Goal: Use online tool/utility: Use online tool/utility

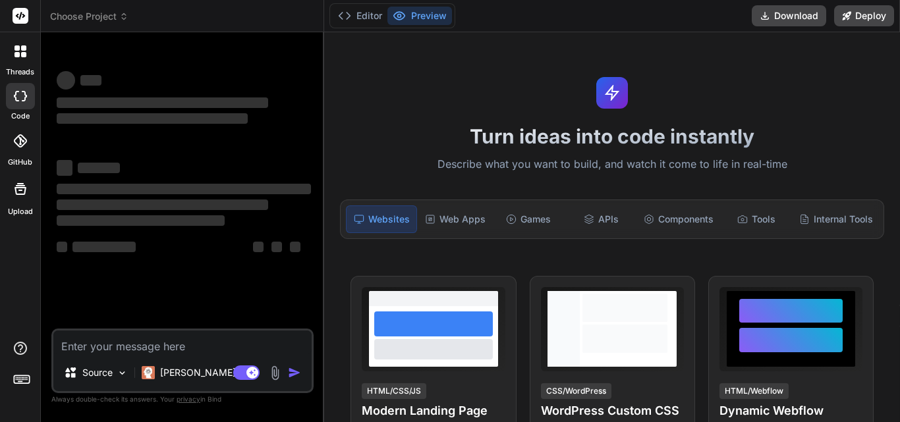
click at [465, 219] on div "Web Apps" at bounding box center [455, 220] width 71 height 28
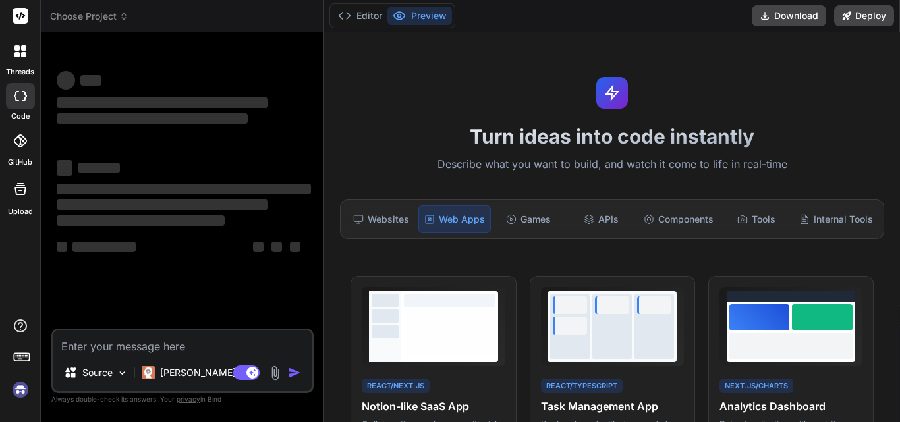
click at [105, 351] on textarea at bounding box center [182, 343] width 258 height 24
type textarea "x"
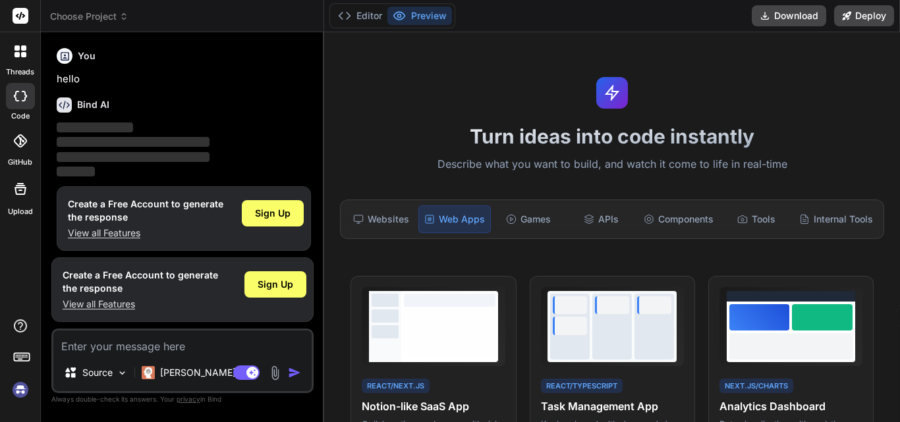
scroll to position [7, 0]
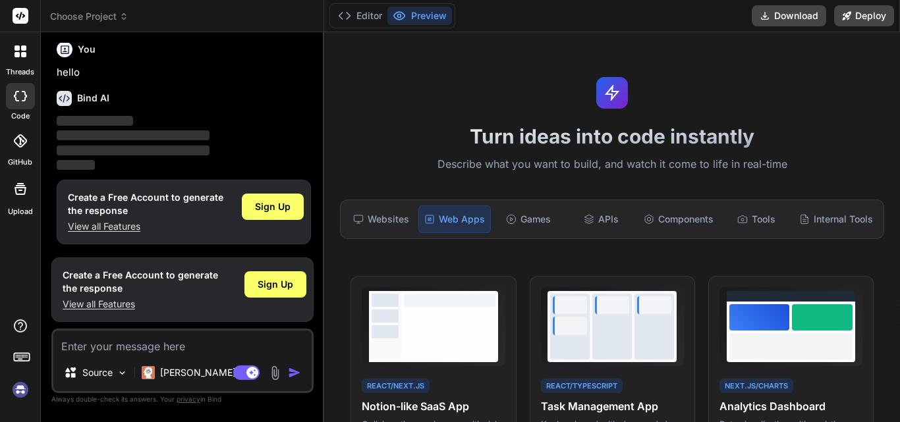
type textarea "public function get_description($full, $not, \core_availability\info $info) { g…"
type textarea "x"
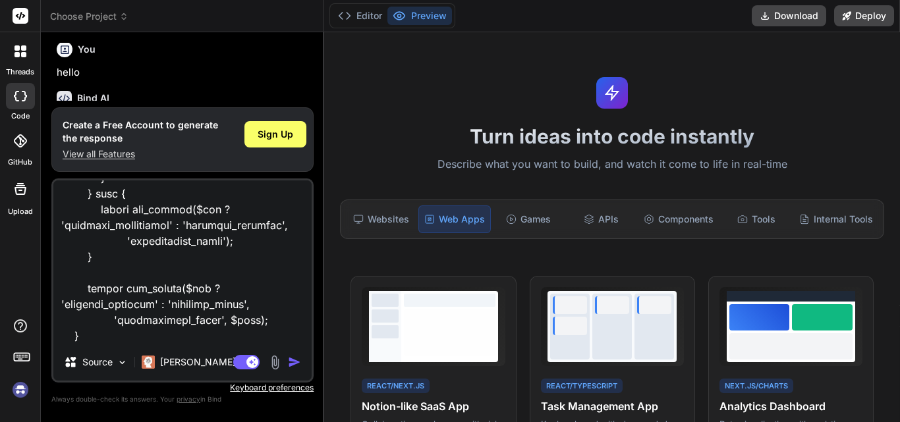
type textarea "public function get_description($full, $not, \core_availability\info $info) { g…"
type textarea "x"
type textarea "public function get_description($full, $not, \core_availability\info $info) { g…"
type textarea "x"
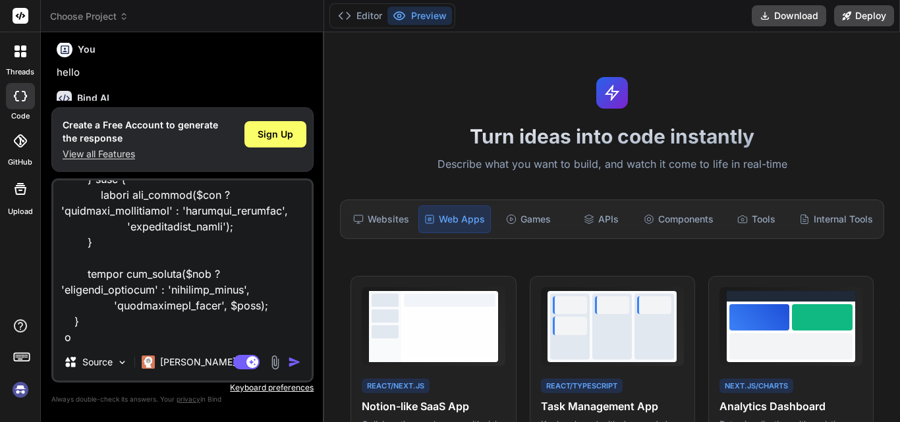
type textarea "public function get_description($full, $not, \core_availability\info $info) { g…"
type textarea "x"
type textarea "public function get_description($full, $not, \core_availability\info $info) { g…"
type textarea "x"
type textarea "public function get_description($full, $not, \core_availability\info $info) { g…"
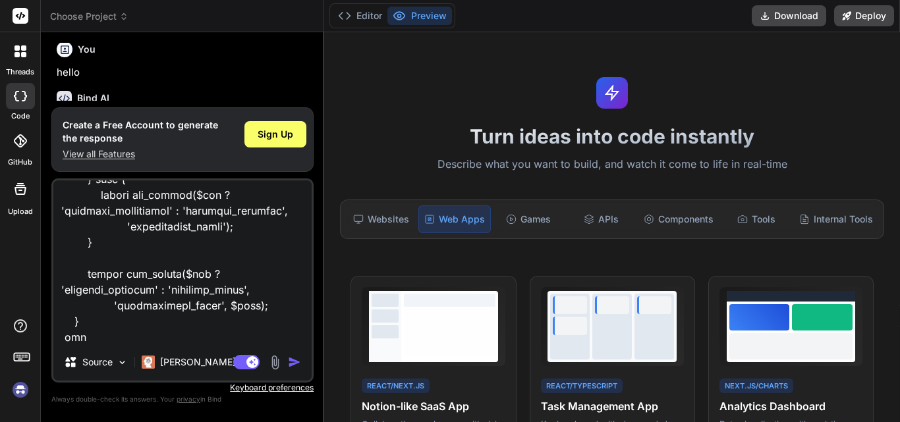
type textarea "x"
type textarea "public function get_description($full, $not, \core_availability\info $info) { g…"
type textarea "x"
type textarea "public function get_description($full, $not, \core_availability\info $info) { g…"
type textarea "x"
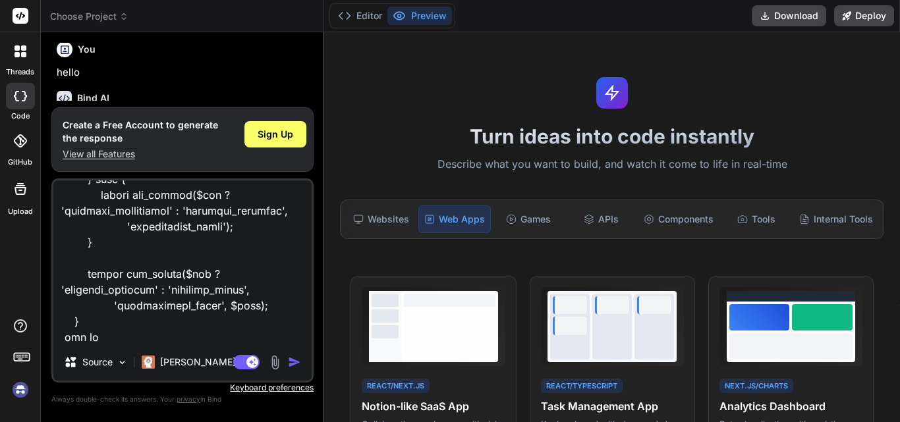
type textarea "public function get_description($full, $not, \core_availability\info $info) { g…"
type textarea "x"
type textarea "public function get_description($full, $not, \core_availability\info $info) { g…"
type textarea "x"
type textarea "public function get_description($full, $not, \core_availability\info $info) { g…"
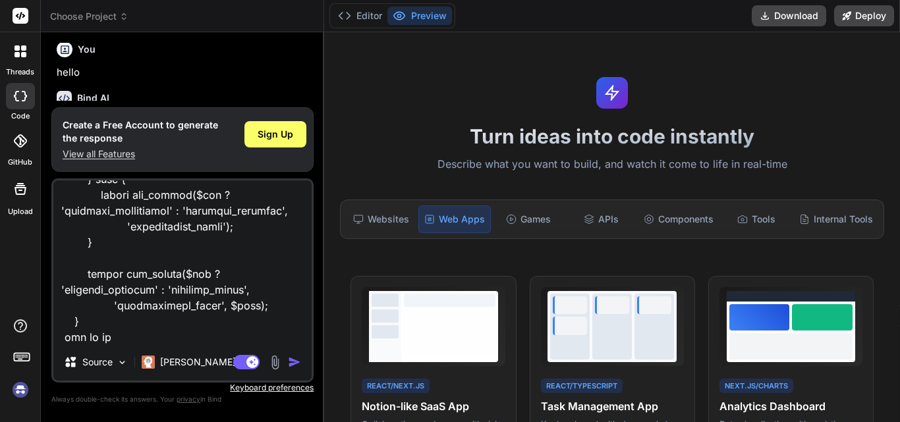
type textarea "x"
type textarea "public function get_description($full, $not, \core_availability\info $info) { g…"
type textarea "x"
type textarea "public function get_description($full, $not, \core_availability\info $info) { g…"
type textarea "x"
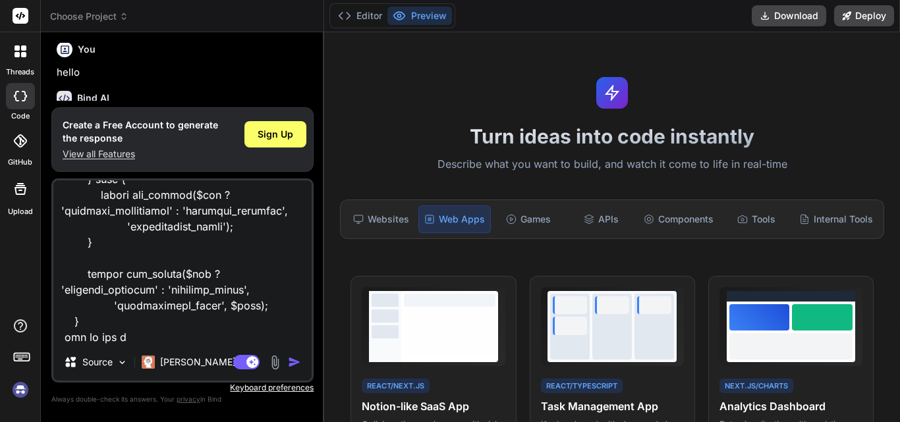
type textarea "public function get_description($full, $not, \core_availability\info $info) { g…"
type textarea "x"
type textarea "public function get_description($full, $not, \core_availability\info $info) { g…"
type textarea "x"
type textarea "public function get_description($full, $not, \core_availability\info $info) { g…"
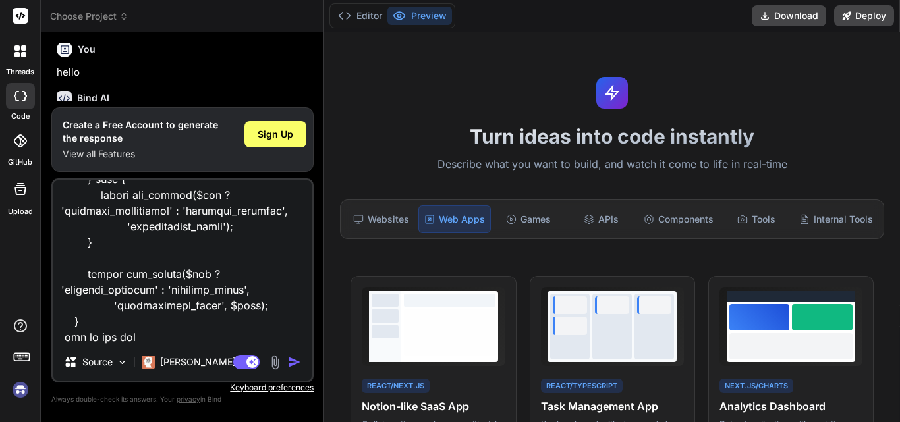
type textarea "x"
type textarea "public function get_description($full, $not, \core_availability\info $info) { g…"
type textarea "x"
type textarea "public function get_description($full, $not, \core_availability\info $info) { g…"
type textarea "x"
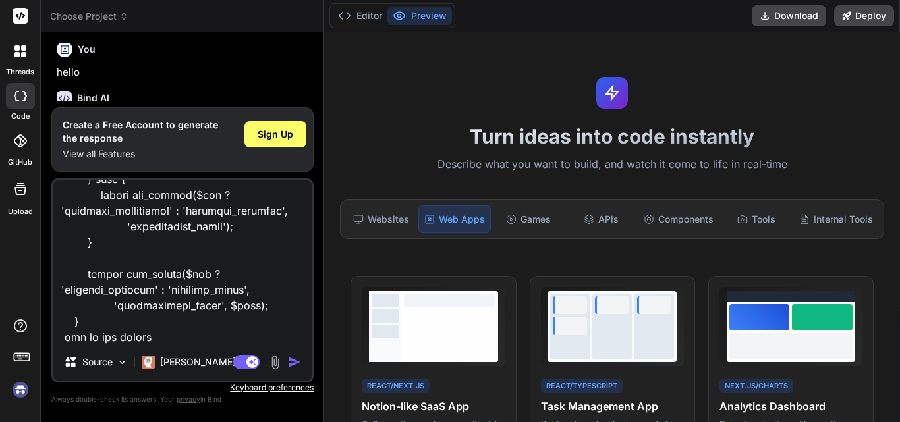
type textarea "public function get_description($full, $not, \core_availability\info $info) { g…"
type textarea "x"
type textarea "public function get_description($full, $not, \core_availability\info $info) { g…"
type textarea "x"
type textarea "public function get_description($full, $not, \core_availability\info $info) { g…"
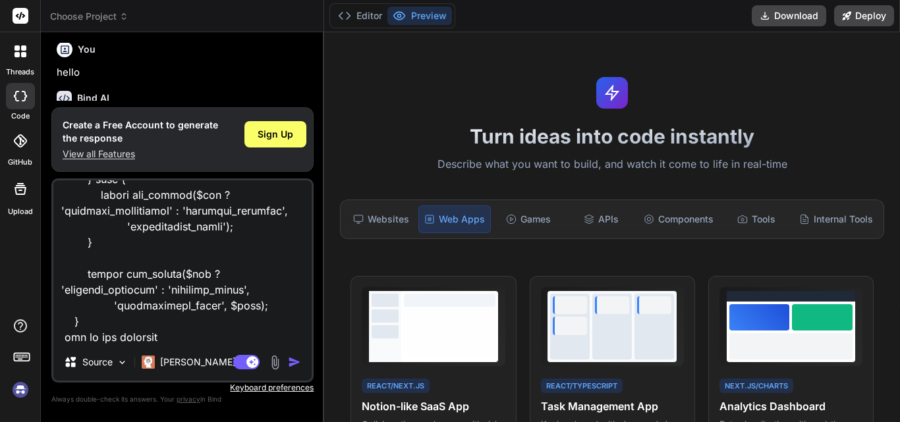
type textarea "x"
type textarea "public function get_description($full, $not, \core_availability\info $info) { g…"
type textarea "x"
type textarea "public function get_description($full, $not, \core_availability\info $info) { g…"
type textarea "x"
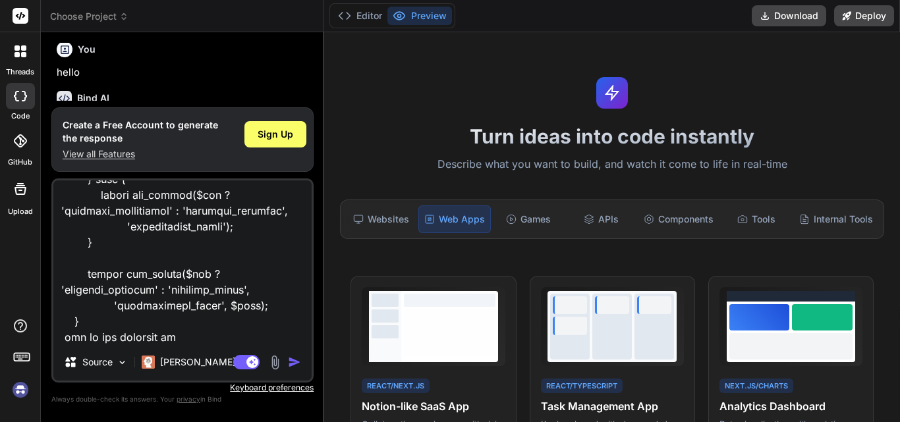
type textarea "public function get_description($full, $not, \core_availability\info $info) { g…"
type textarea "x"
type textarea "public function get_description($full, $not, \core_availability\info $info) { g…"
type textarea "x"
type textarea "public function get_description($full, $not, \core_availability\info $info) { g…"
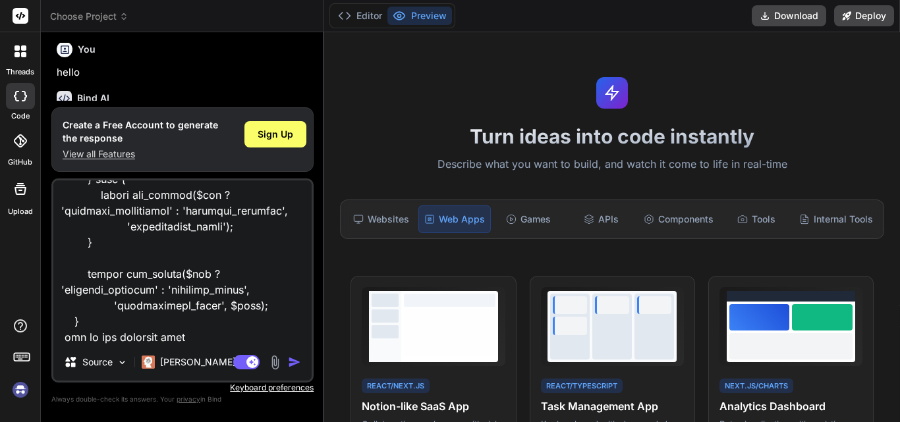
type textarea "x"
type textarea "public function get_description($full, $not, \core_availability\info $info) { g…"
type textarea "x"
type textarea "public function get_description($full, $not, \core_availability\info $info) { g…"
type textarea "x"
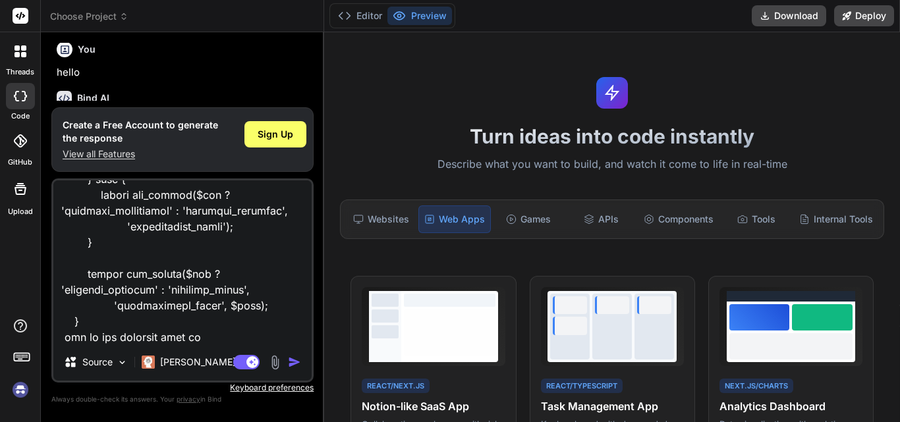
type textarea "public function get_description($full, $not, \core_availability\info $info) { g…"
type textarea "x"
type textarea "public function get_description($full, $not, \core_availability\info $info) { g…"
type textarea "x"
type textarea "public function get_description($full, $not, \core_availability\info $info) { g…"
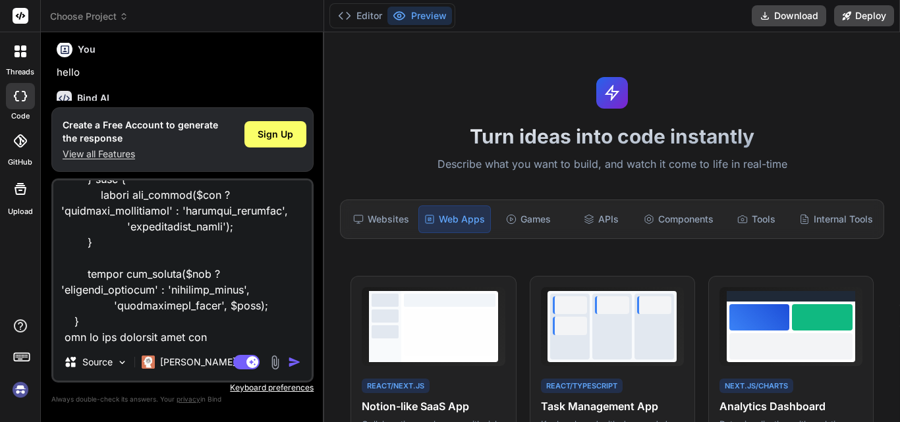
type textarea "x"
type textarea "public function get_description($full, $not, \core_availability\info $info) { g…"
type textarea "x"
type textarea "public function get_description($full, $not, \core_availability\info $info) { g…"
type textarea "x"
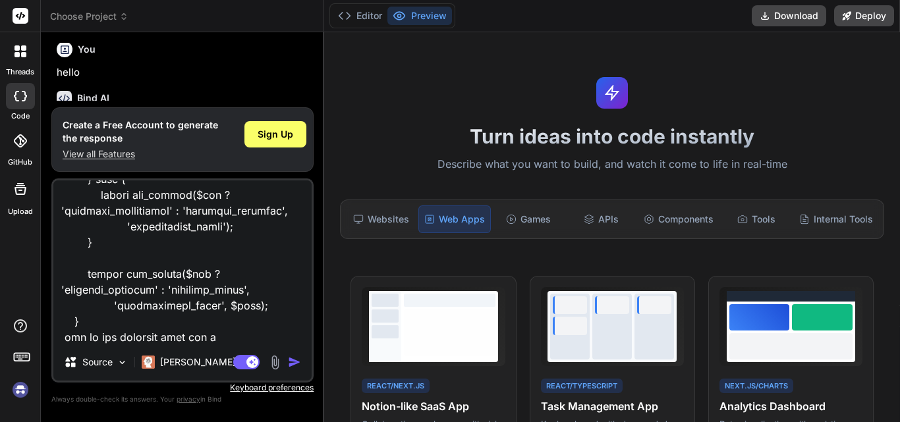
type textarea "public function get_description($full, $not, \core_availability\info $info) { g…"
type textarea "x"
type textarea "public function get_description($full, $not, \core_availability\info $info) { g…"
type textarea "x"
type textarea "public function get_description($full, $not, \core_availability\info $info) { g…"
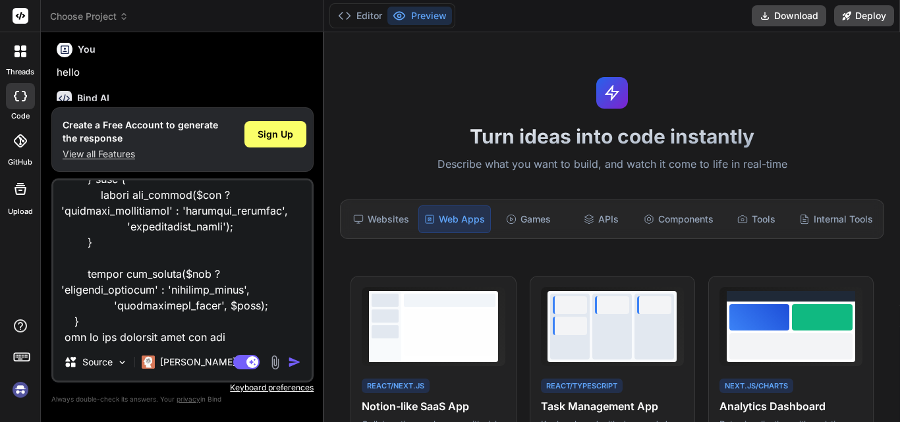
type textarea "x"
type textarea "public function get_description($full, $not, \core_availability\info $info) { g…"
type textarea "x"
type textarea "public function get_description($full, $not, \core_availability\info $info) { g…"
type textarea "x"
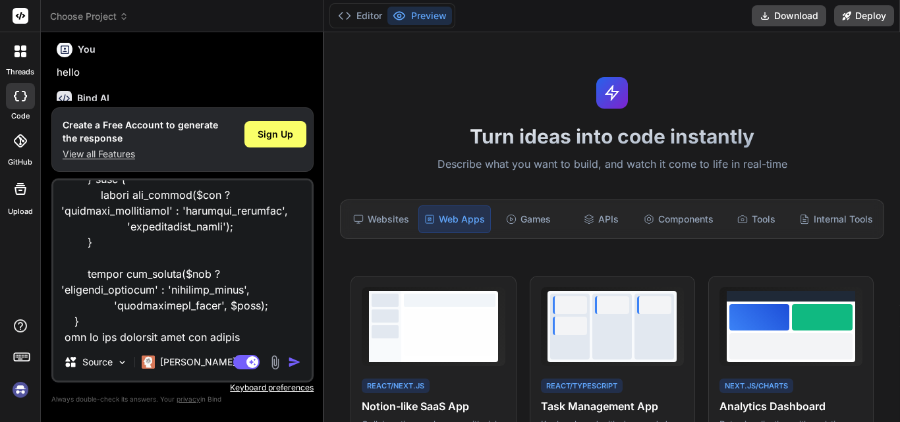
type textarea "public function get_description($full, $not, \core_availability\info $info) { g…"
type textarea "x"
type textarea "public function get_description($full, $not, \core_availability\info $info) { g…"
type textarea "x"
type textarea "public function get_description($full, $not, \core_availability\info $info) { g…"
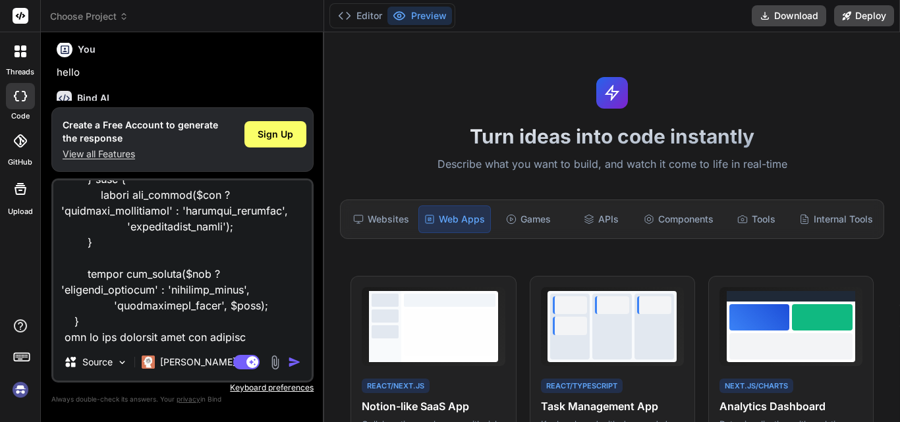
type textarea "x"
type textarea "public function get_description($full, $not, \core_availability\info $info) { g…"
type textarea "x"
type textarea "public function get_description($full, $not, \core_availability\info $info) { g…"
type textarea "x"
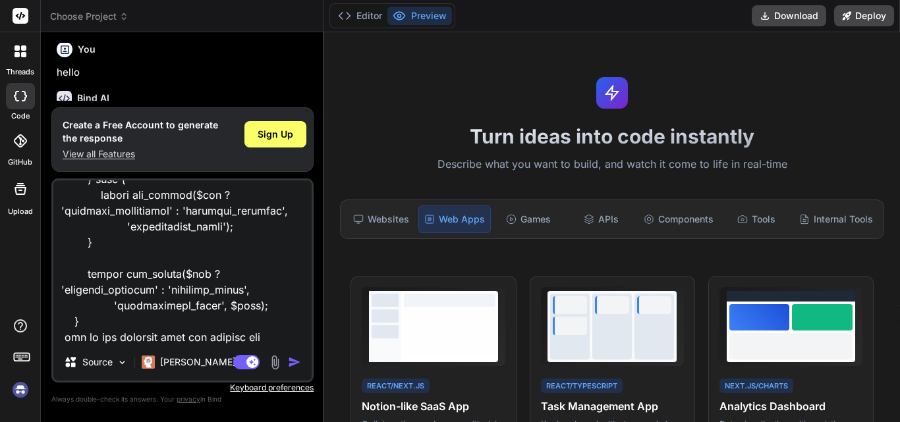
type textarea "public function get_description($full, $not, \core_availability\info $info) { g…"
type textarea "x"
type textarea "public function get_description($full, $not, \core_availability\info $info) { g…"
type textarea "x"
type textarea "public function get_description($full, $not, \core_availability\info $info) { g…"
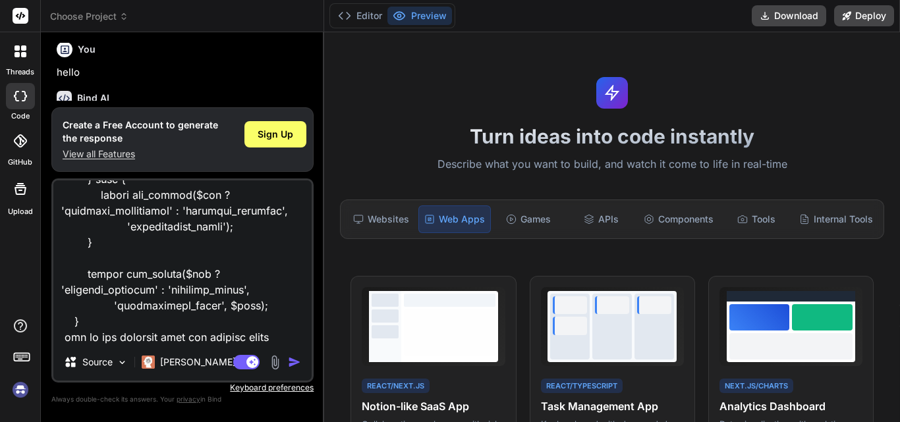
type textarea "x"
type textarea "public function get_description($full, $not, \core_availability\info $info) { g…"
type textarea "x"
type textarea "public function get_description($full, $not, \core_availability\info $info) { g…"
type textarea "x"
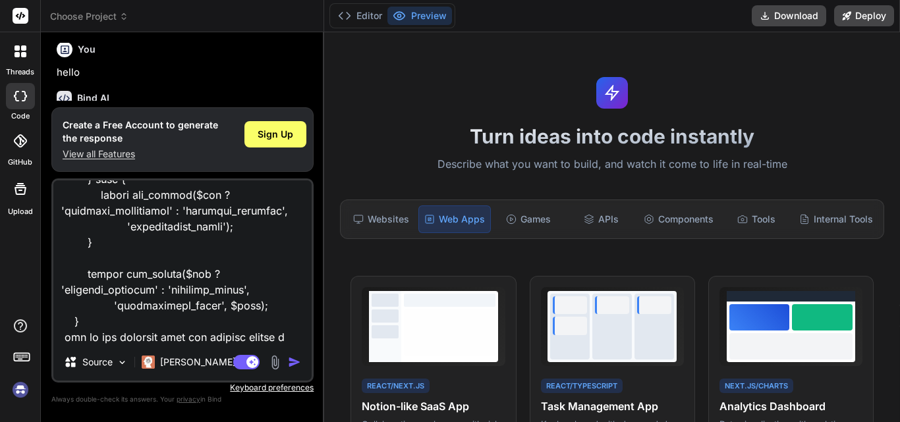
type textarea "public function get_description($full, $not, \core_availability\info $info) { g…"
type textarea "x"
type textarea "public function get_description($full, $not, \core_availability\info $info) { g…"
type textarea "x"
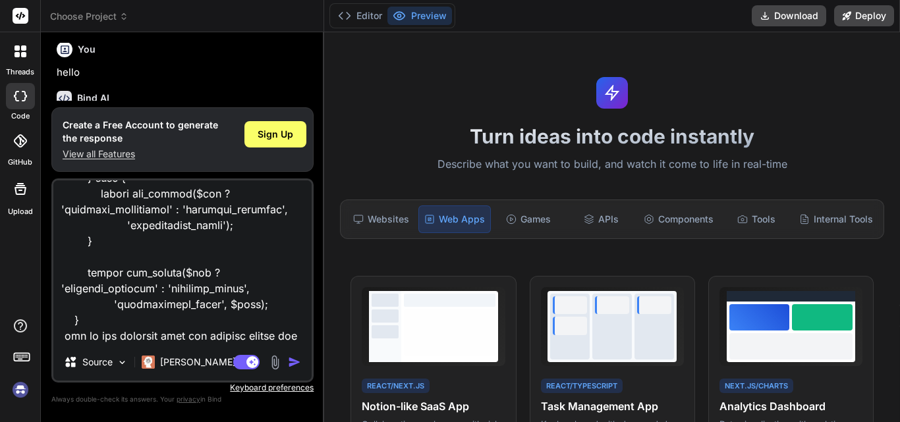
type textarea "public function get_description($full, $not, \core_availability\info $info) { g…"
type textarea "x"
type textarea "public function get_description($full, $not, \core_availability\info $info) { g…"
type textarea "x"
type textarea "public function get_description($full, $not, \core_availability\info $info) { g…"
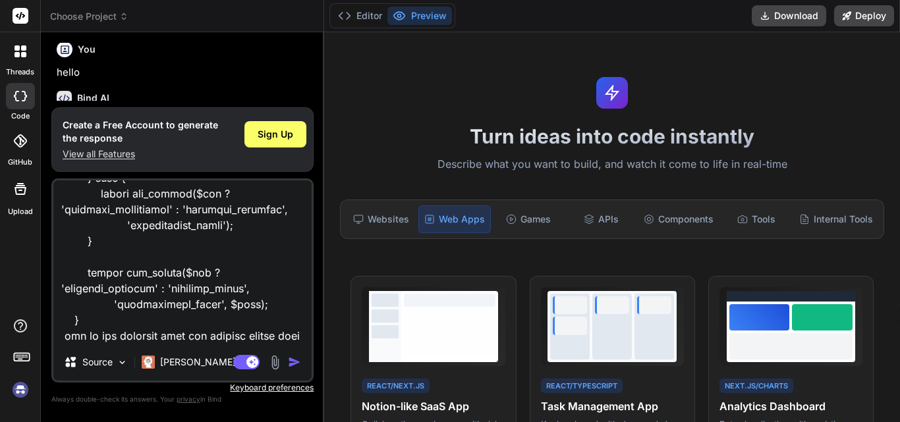
type textarea "x"
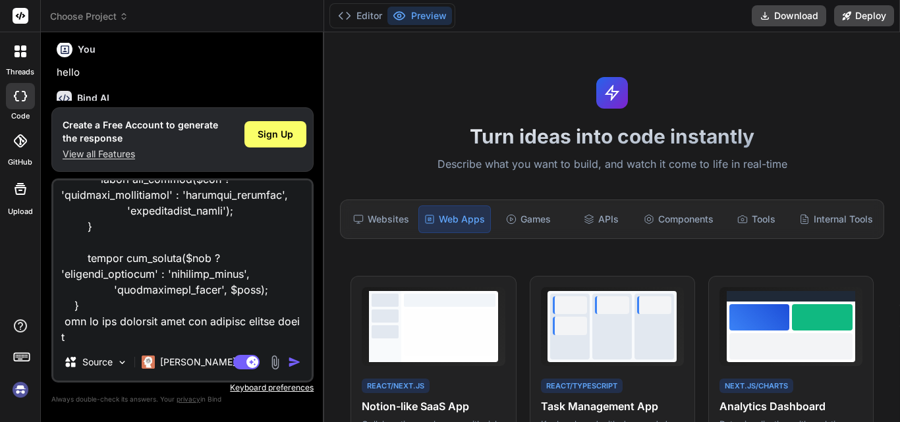
type textarea "public function get_description($full, $not, \core_availability\info $info) { g…"
type textarea "x"
type textarea "public function get_description($full, $not, \core_availability\info $info) { g…"
type textarea "x"
type textarea "public function get_description($full, $not, \core_availability\info $info) { g…"
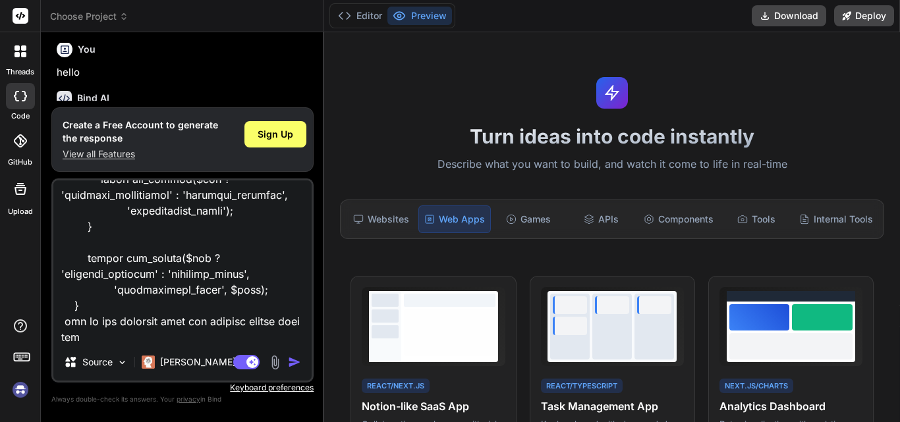
type textarea "x"
type textarea "public function get_description($full, $not, \core_availability\info $info) { g…"
type textarea "x"
type textarea "public function get_description($full, $not, \core_availability\info $info) { g…"
type textarea "x"
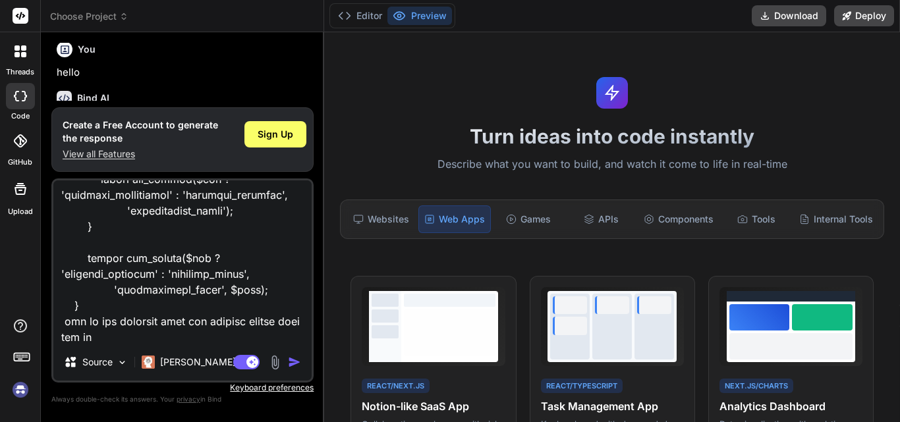
type textarea "public function get_description($full, $not, \core_availability\info $info) { g…"
type textarea "x"
type textarea "public function get_description($full, $not, \core_availability\info $info) { g…"
type textarea "x"
type textarea "public function get_description($full, $not, \core_availability\info $info) { g…"
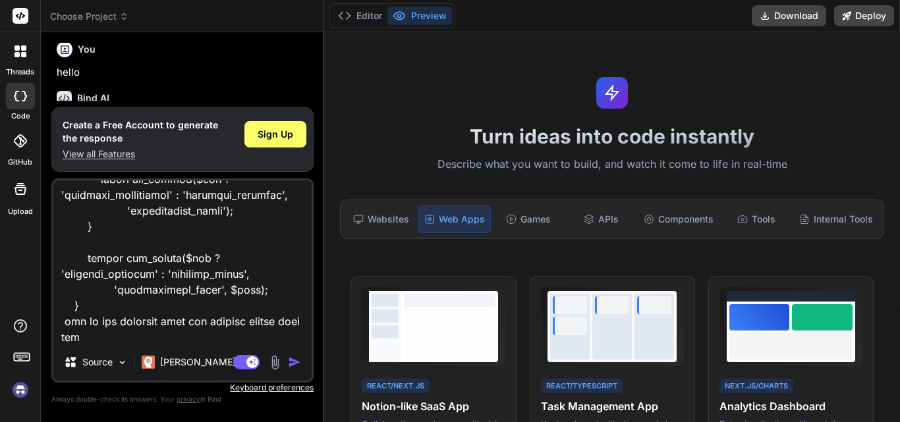
type textarea "x"
type textarea "public function get_description($full, $not, \core_availability\info $info) { g…"
type textarea "x"
type textarea "public function get_description($full, $not, \core_availability\info $info) { g…"
type textarea "x"
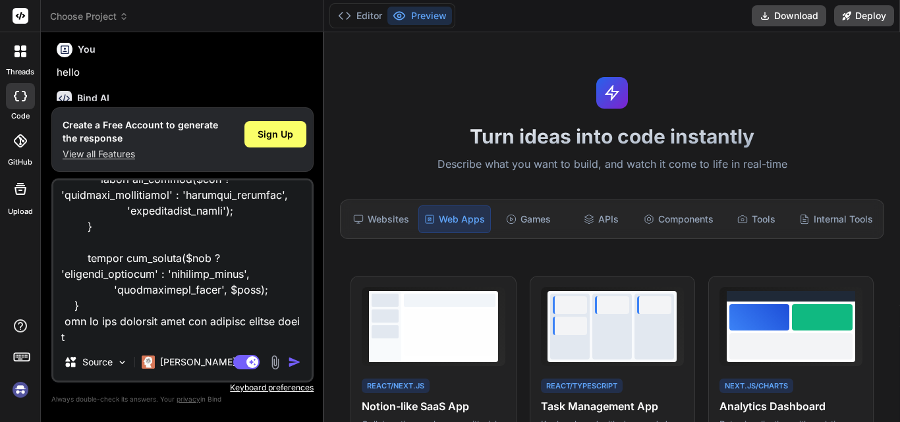
type textarea "public function get_description($full, $not, \core_availability\info $info) { g…"
type textarea "x"
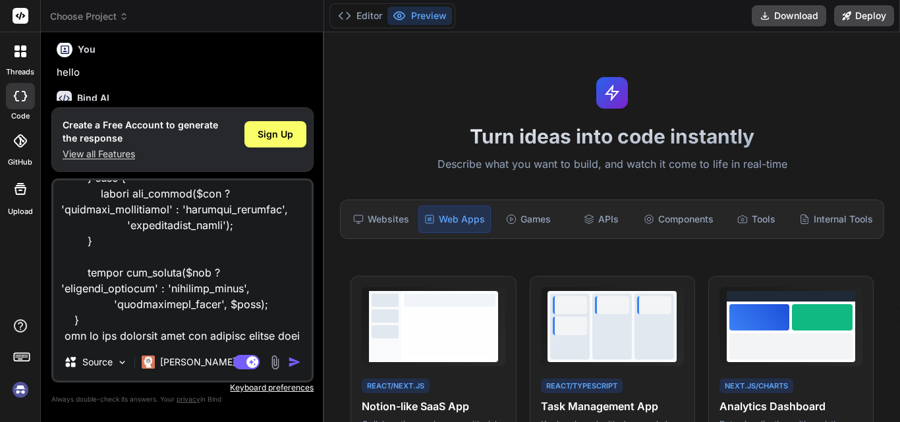
type textarea "public function get_description($full, $not, \core_availability\info $info) { g…"
type textarea "x"
type textarea "public function get_description($full, $not, \core_availability\info $info) { g…"
type textarea "x"
type textarea "public function get_description($full, $not, \core_availability\info $info) { g…"
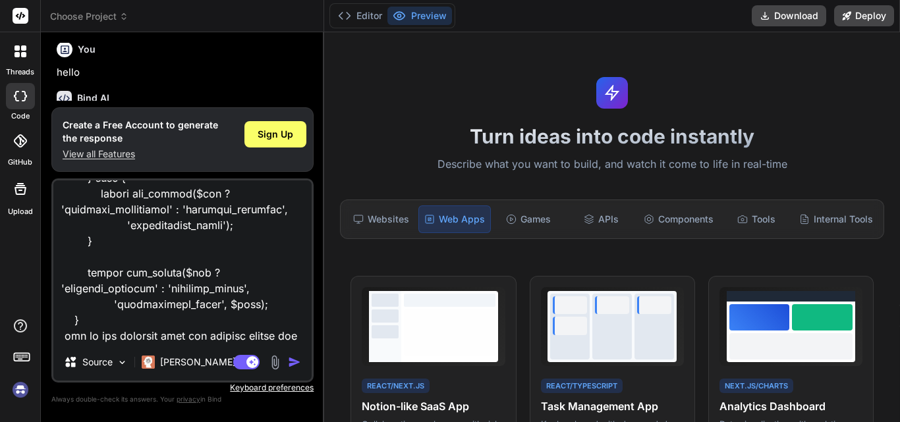
type textarea "x"
type textarea "public function get_description($full, $not, \core_availability\info $info) { g…"
type textarea "x"
type textarea "public function get_description($full, $not, \core_availability\info $info) { g…"
type textarea "x"
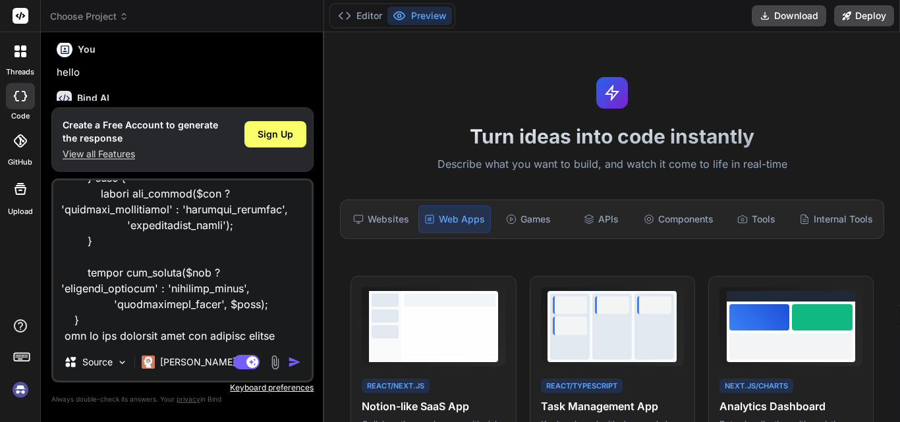
scroll to position [572, 0]
type textarea "public function get_description($full, $not, \core_availability\info $info) { g…"
type textarea "x"
type textarea "public function get_description($full, $not, \core_availability\info $info) { g…"
type textarea "x"
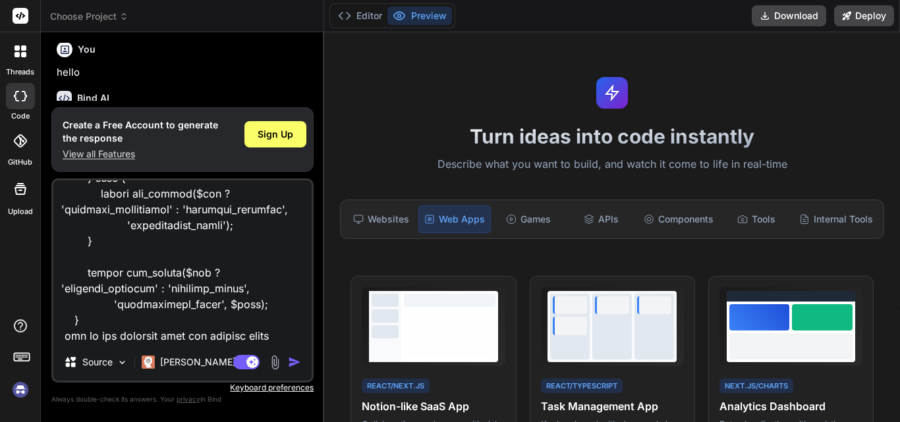
type textarea "public function get_description($full, $not, \core_availability\info $info) { g…"
type textarea "x"
type textarea "public function get_description($full, $not, \core_availability\info $info) { g…"
type textarea "x"
type textarea "public function get_description($full, $not, \core_availability\info $info) { g…"
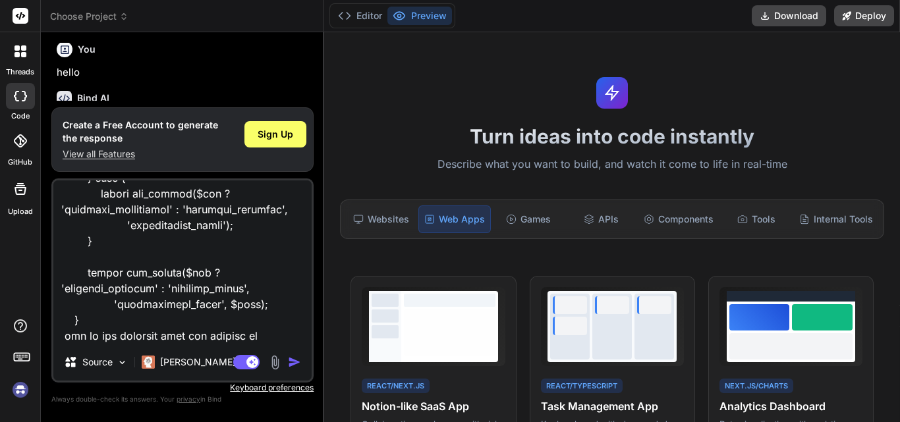
type textarea "x"
type textarea "public function get_description($full, $not, \core_availability\info $info) { g…"
type textarea "x"
type textarea "public function get_description($full, $not, \core_availability\info $info) { g…"
type textarea "x"
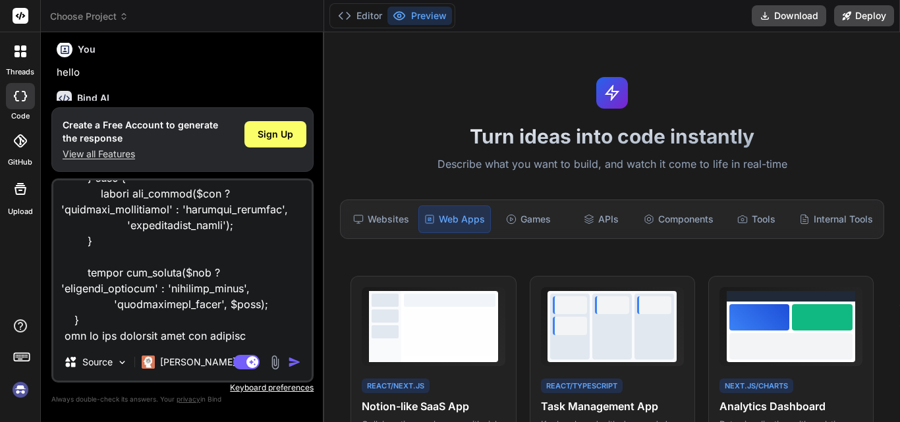
type textarea "public function get_description($full, $not, \core_availability\info $info) { g…"
type textarea "x"
type textarea "public function get_description($full, $not, \core_availability\info $info) { g…"
type textarea "x"
type textarea "public function get_description($full, $not, \core_availability\info $info) { g…"
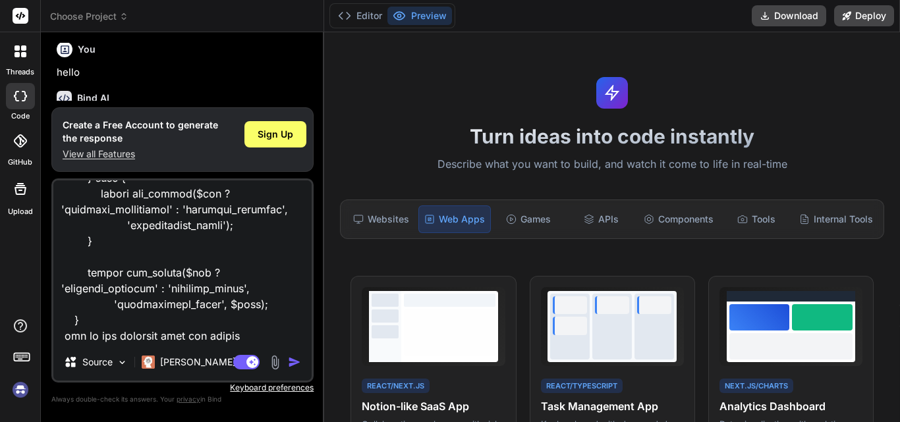
type textarea "x"
type textarea "public function get_description($full, $not, \core_availability\info $info) { g…"
type textarea "x"
type textarea "public function get_description($full, $not, \core_availability\info $info) { g…"
type textarea "x"
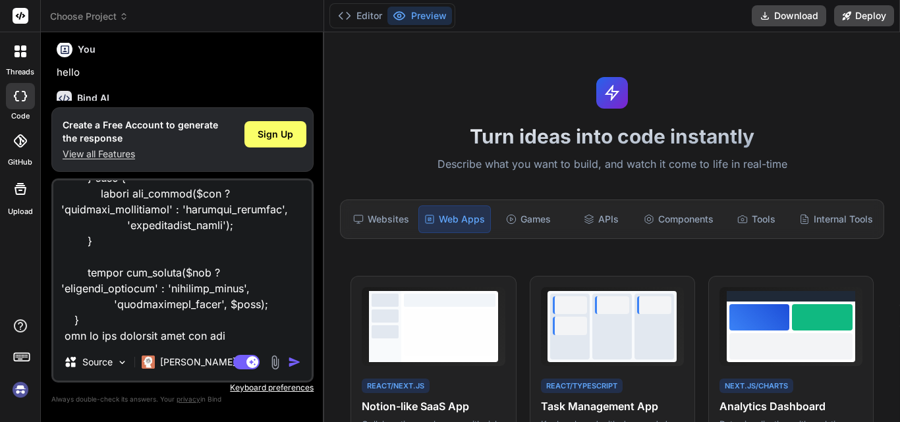
type textarea "public function get_description($full, $not, \core_availability\info $info) { g…"
type textarea "x"
type textarea "public function get_description($full, $not, \core_availability\info $info) { g…"
type textarea "x"
type textarea "public function get_description($full, $not, \core_availability\info $info) { g…"
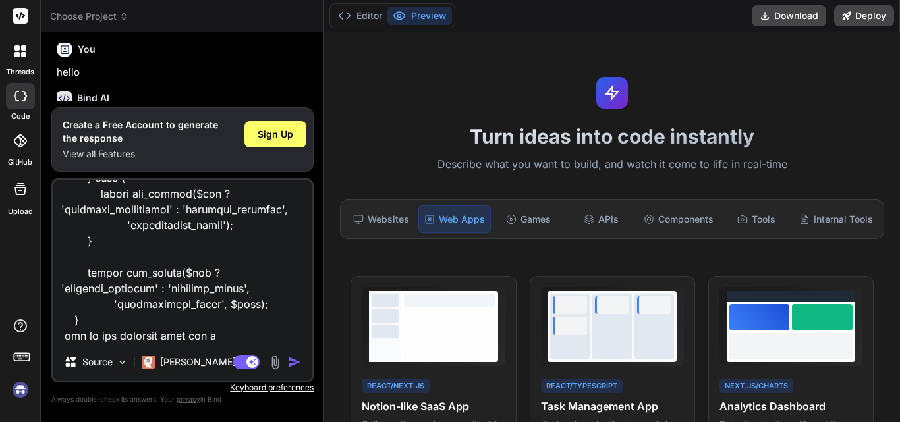
type textarea "x"
type textarea "public function get_description($full, $not, \core_availability\info $info) { g…"
type textarea "x"
type textarea "public function get_description($full, $not, \core_availability\info $info) { g…"
type textarea "x"
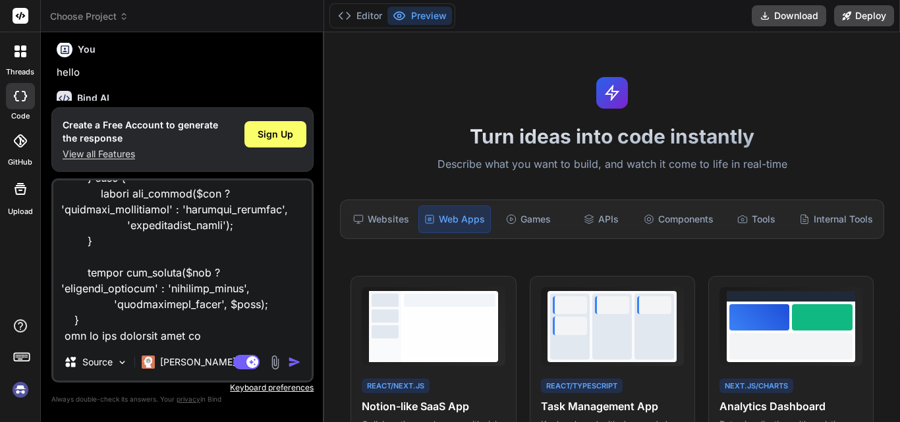
type textarea "public function get_description($full, $not, \core_availability\info $info) { g…"
type textarea "x"
type textarea "public function get_description($full, $not, \core_availability\info $info) { g…"
type textarea "x"
type textarea "public function get_description($full, $not, \core_availability\info $info) { g…"
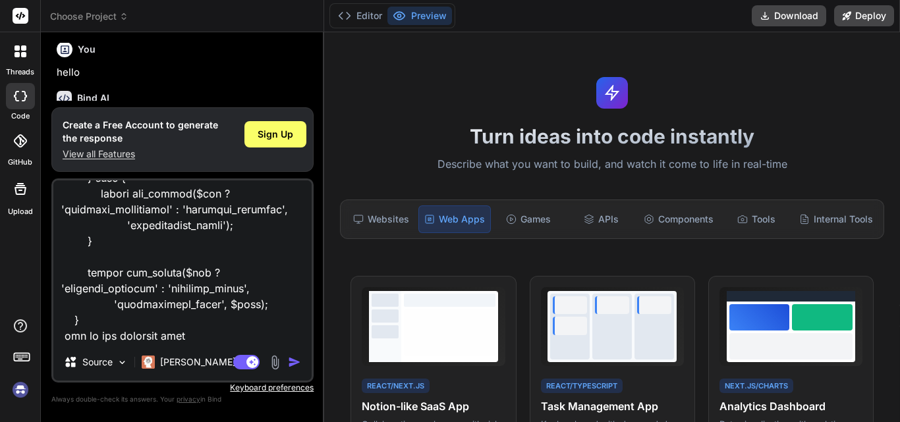
type textarea "x"
type textarea "public function get_description($full, $not, \core_availability\info $info) { g…"
type textarea "x"
type textarea "public function get_description($full, $not, \core_availability\info $info) { g…"
type textarea "x"
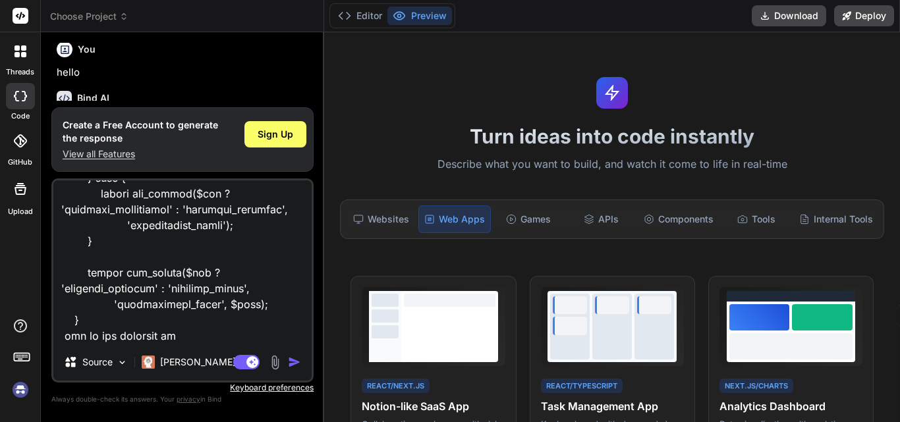
type textarea "public function get_description($full, $not, \core_availability\info $info) { g…"
type textarea "x"
type textarea "public function get_description($full, $not, \core_availability\info $info) { g…"
type textarea "x"
type textarea "public function get_description($full, $not, \core_availability\info $info) { g…"
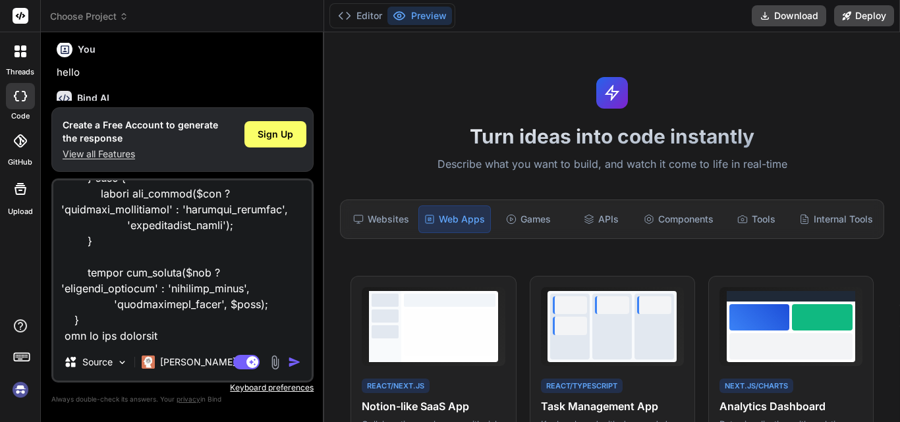
type textarea "x"
type textarea "public function get_description($full, $not, \core_availability\info $info) { g…"
type textarea "x"
type textarea "public function get_description($full, $not, \core_availability\info $info) { g…"
type textarea "x"
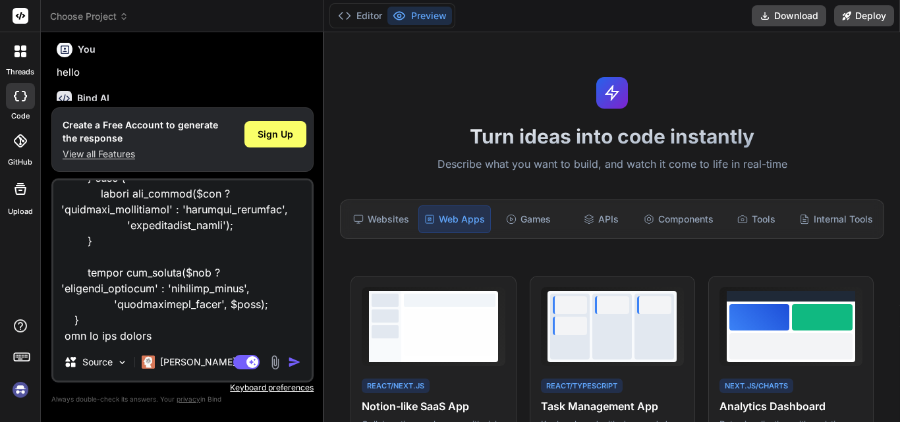
type textarea "public function get_description($full, $not, \core_availability\info $info) { g…"
type textarea "x"
type textarea "public function get_description($full, $not, \core_availability\info $info) { g…"
type textarea "x"
type textarea "public function get_description($full, $not, \core_availability\info $info) { g…"
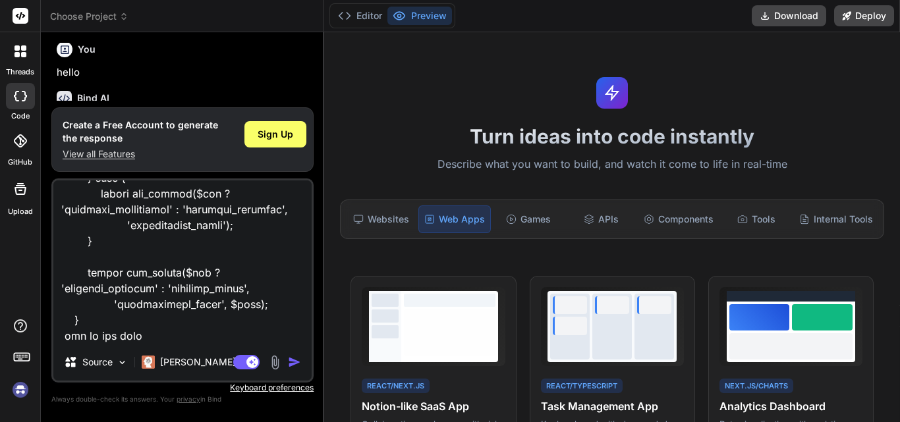
type textarea "x"
type textarea "public function get_description($full, $not, \core_availability\info $info) { g…"
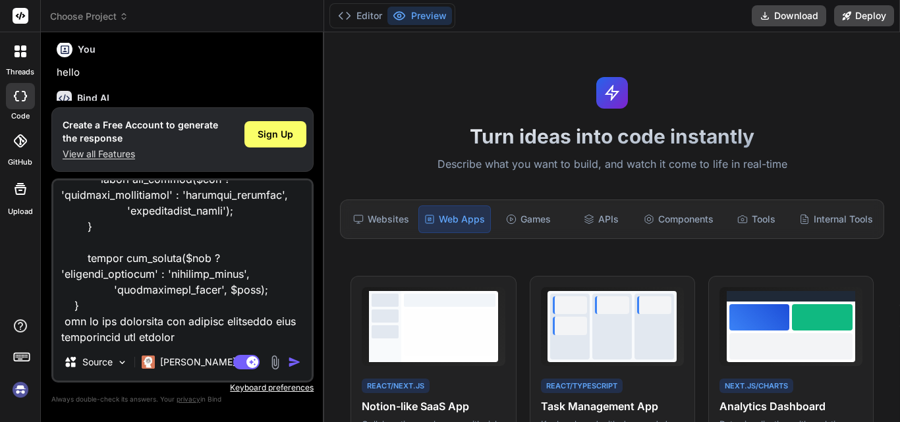
click at [297, 362] on img "button" at bounding box center [294, 362] width 13 height 13
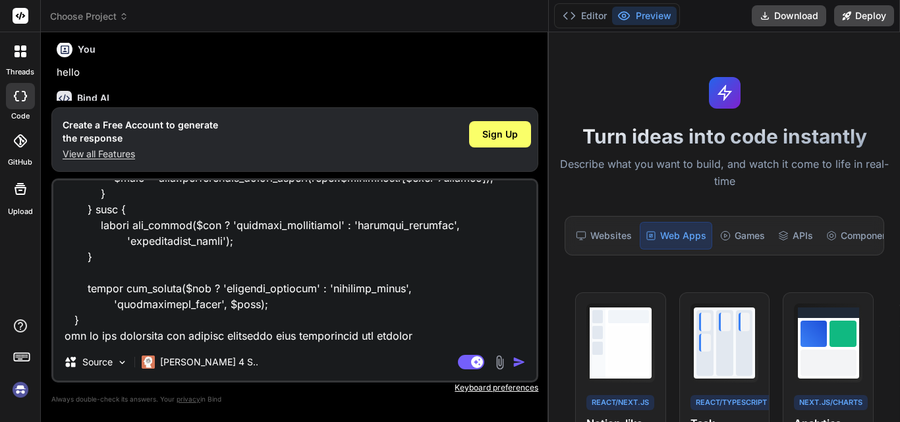
scroll to position [351, 0]
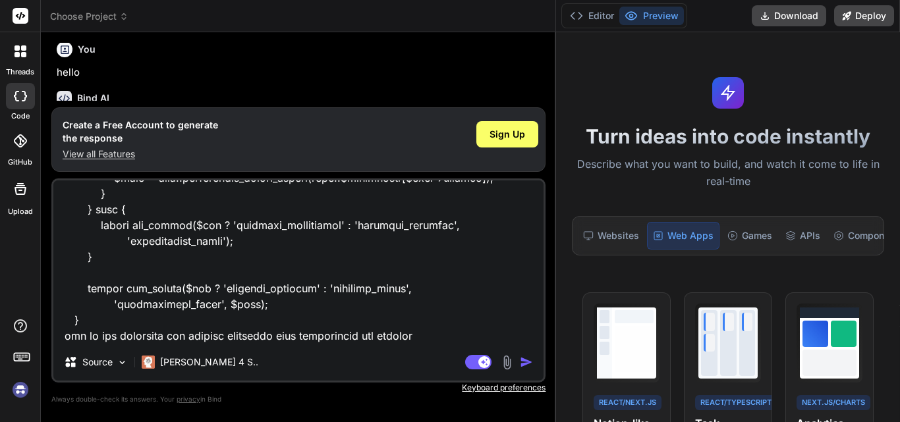
drag, startPoint x: 323, startPoint y: 95, endPoint x: 855, endPoint y: 71, distance: 532.3
click at [855, 71] on div "Choose Project Created with Pixso. Bind AI Web Search Created with Pixso. Code …" at bounding box center [470, 211] width 859 height 422
click at [523, 357] on img "button" at bounding box center [526, 362] width 13 height 13
